Goal: Navigation & Orientation: Find specific page/section

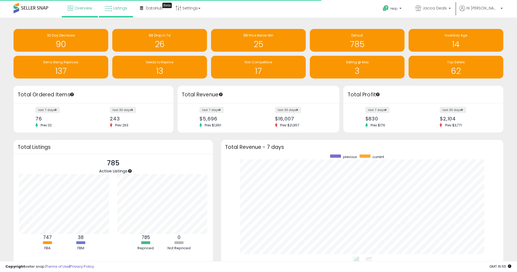
scroll to position [102, 272]
click at [85, 5] on link "Overview" at bounding box center [80, 8] width 32 height 16
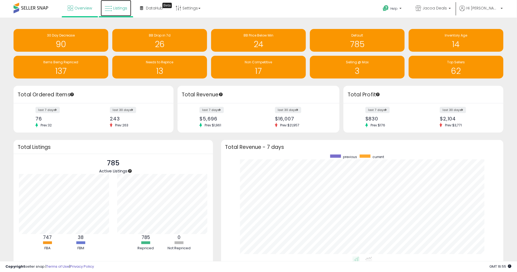
click at [121, 7] on span "Listings" at bounding box center [120, 7] width 14 height 5
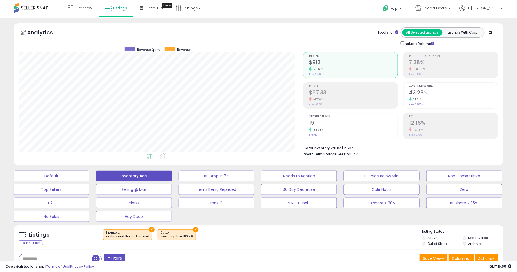
scroll to position [111, 284]
